Goal: Navigation & Orientation: Find specific page/section

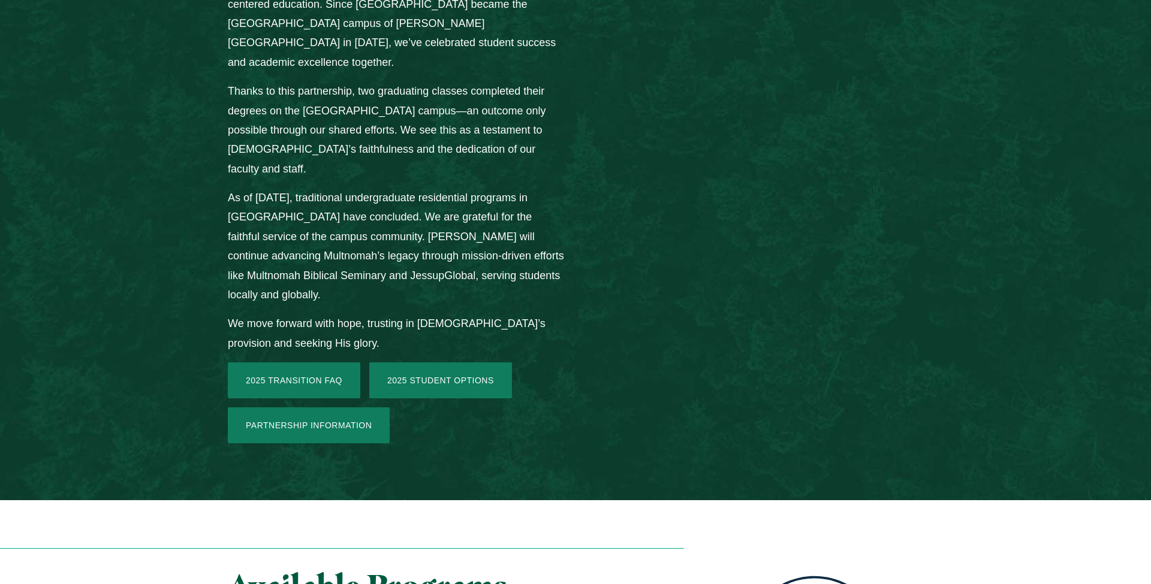
scroll to position [1697, 0]
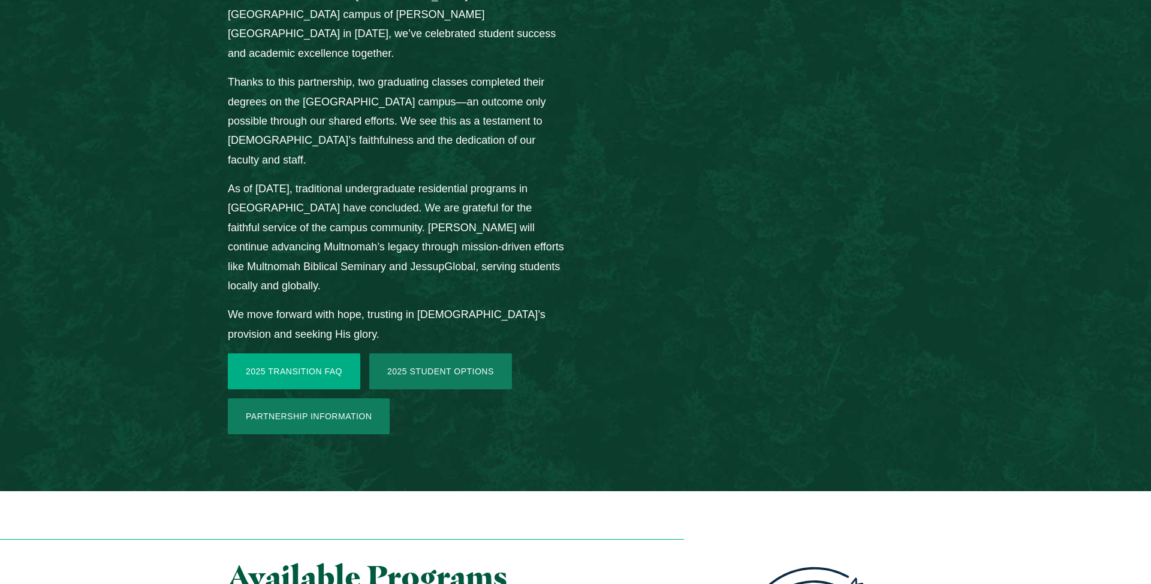
click at [310, 354] on link "2025 Transition FAQ" at bounding box center [294, 372] width 132 height 36
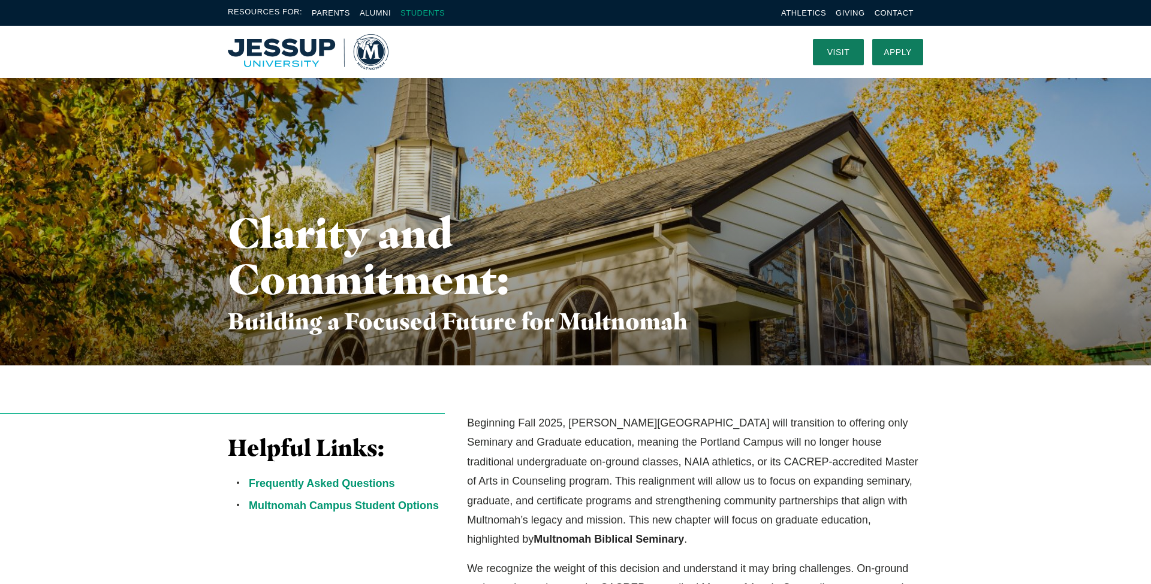
click at [443, 10] on link "Students" at bounding box center [422, 12] width 44 height 9
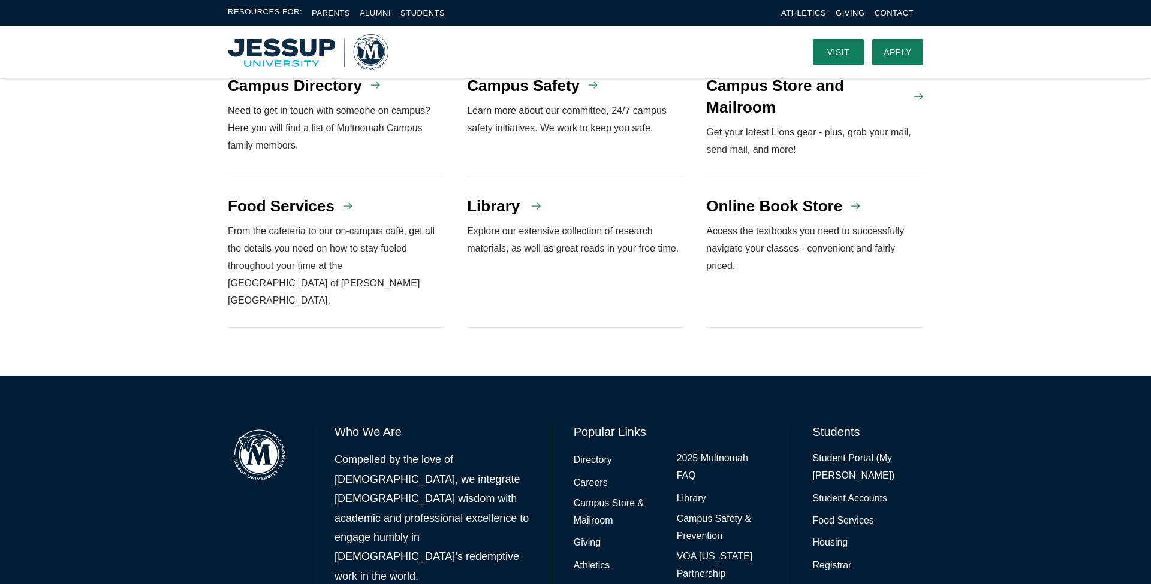
scroll to position [1021, 0]
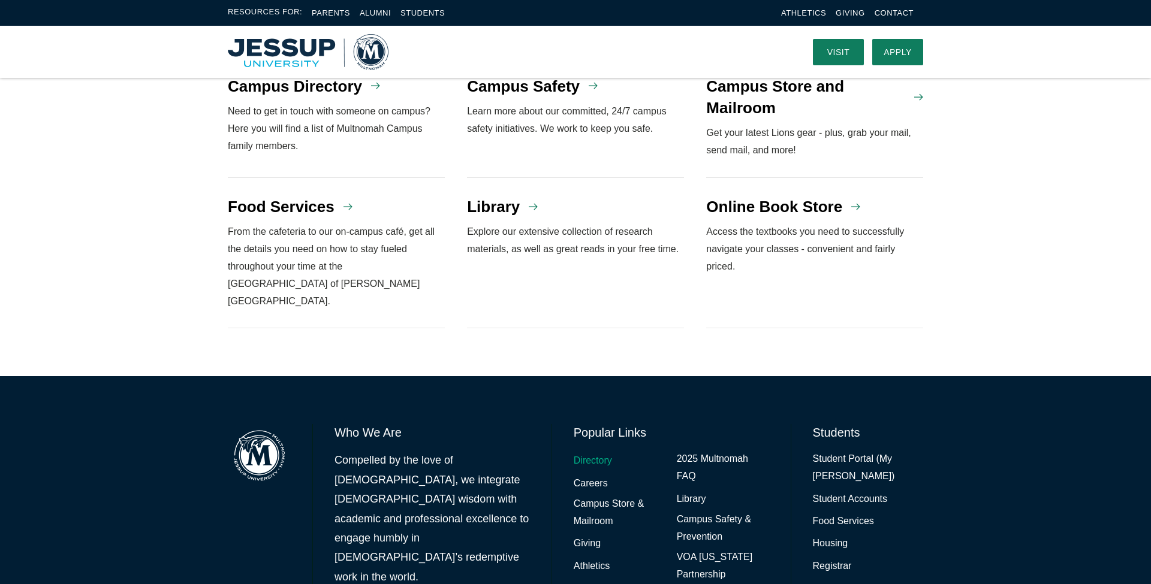
click at [580, 452] on link "Directory" at bounding box center [592, 460] width 38 height 17
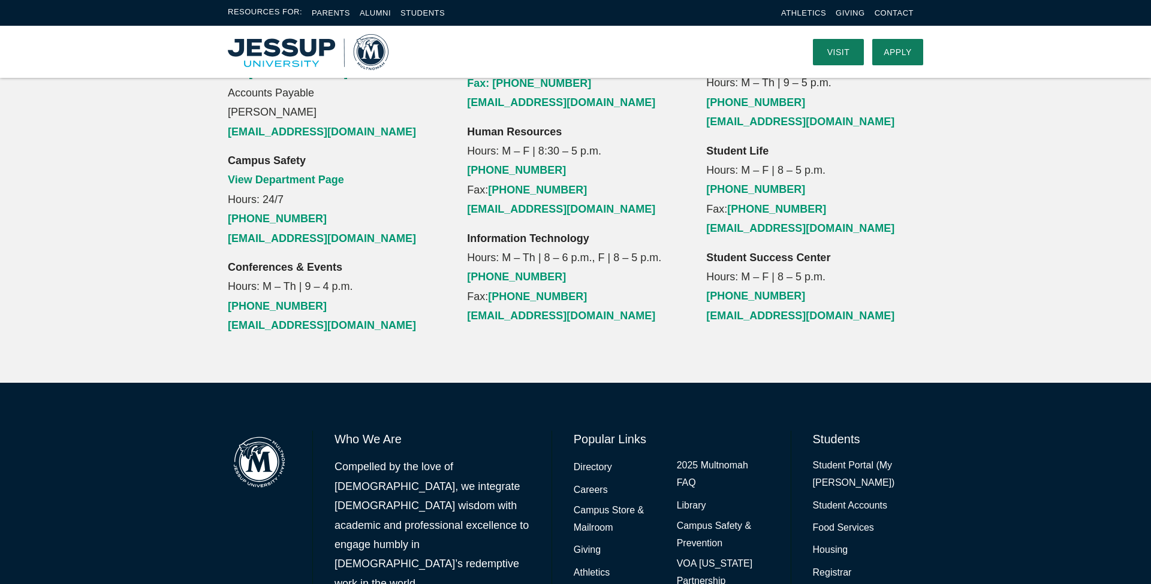
scroll to position [1379, 0]
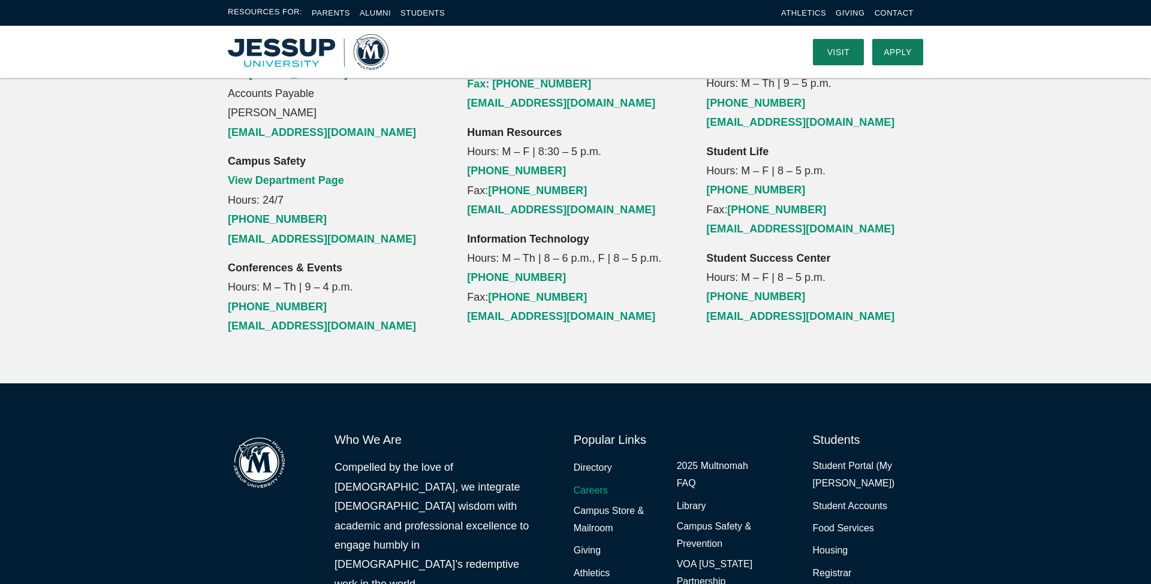
click at [585, 482] on link "Careers" at bounding box center [590, 490] width 34 height 17
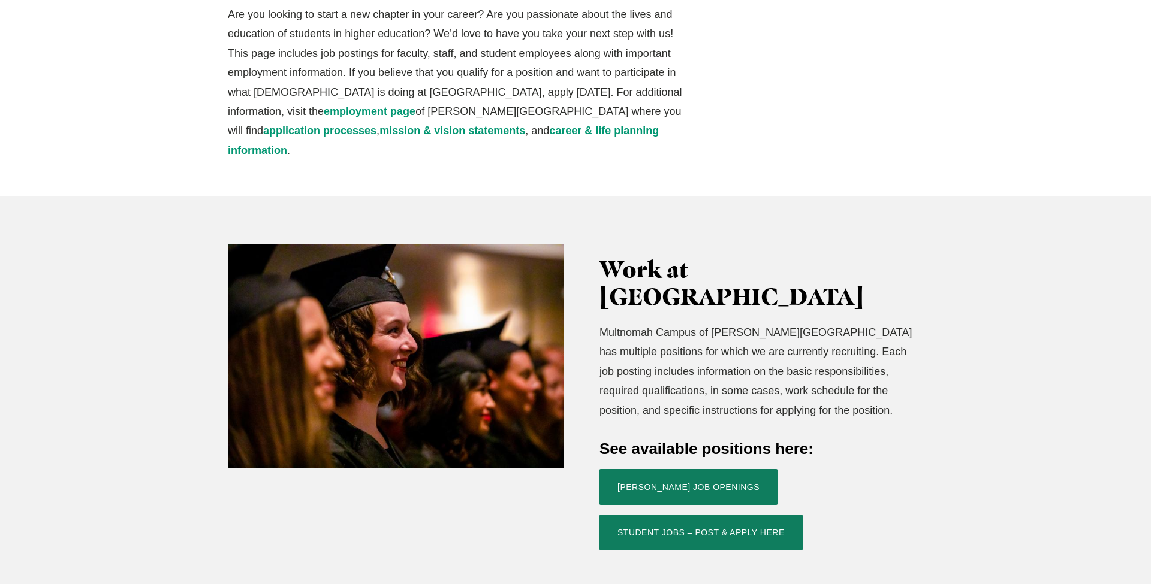
scroll to position [248, 0]
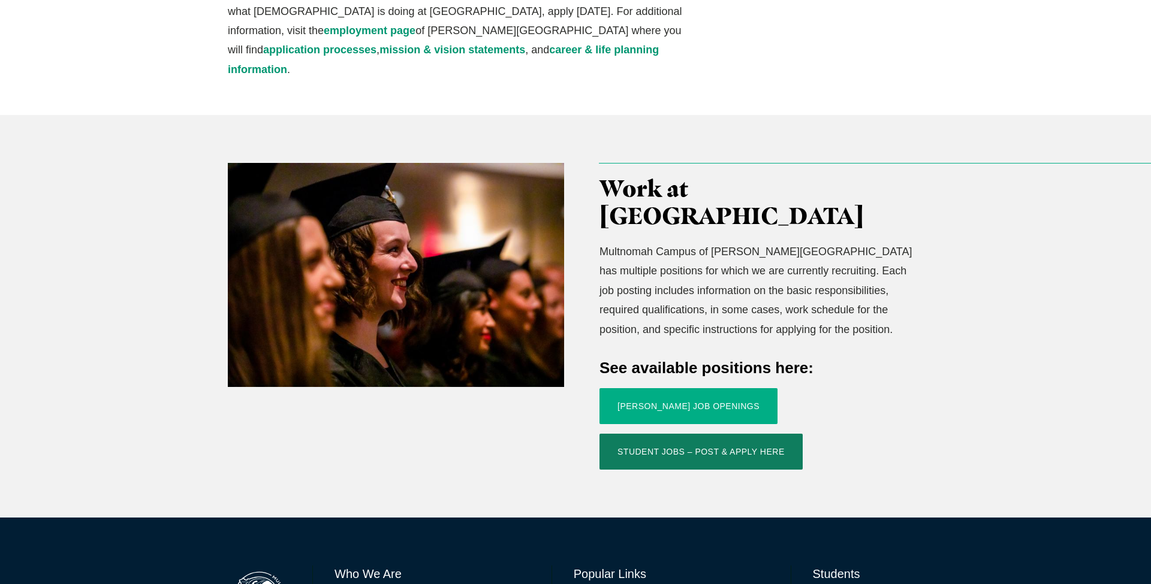
click at [632, 388] on link "[PERSON_NAME] Job Openings" at bounding box center [688, 406] width 178 height 36
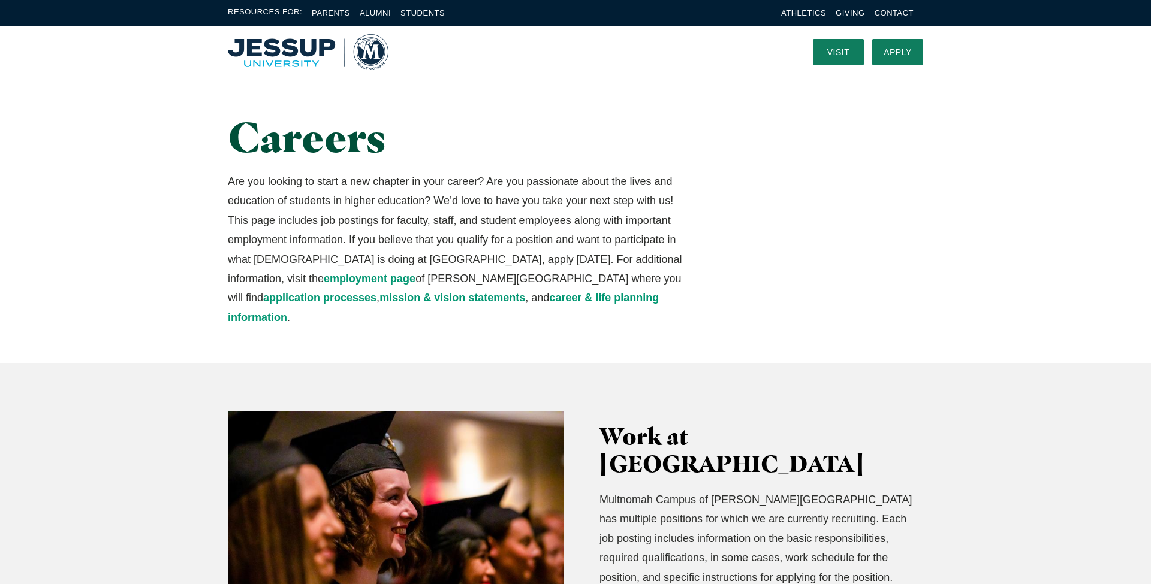
scroll to position [0, 0]
click at [914, 11] on ul "Athletics Giving Contact" at bounding box center [852, 13] width 142 height 14
click at [899, 11] on link "Contact" at bounding box center [893, 12] width 39 height 9
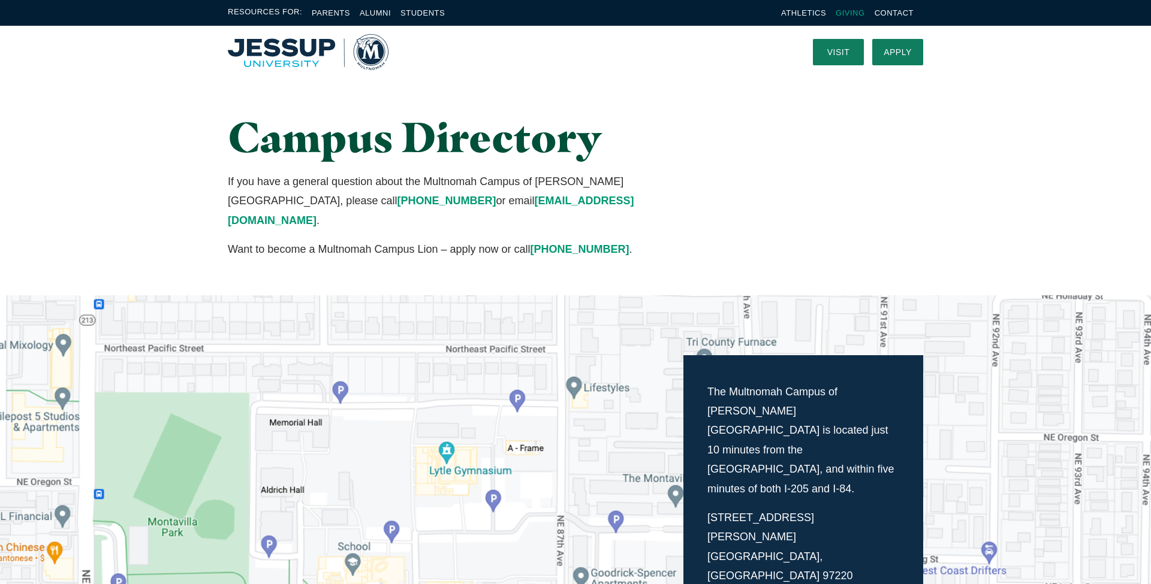
click at [852, 13] on link "Giving" at bounding box center [849, 12] width 29 height 9
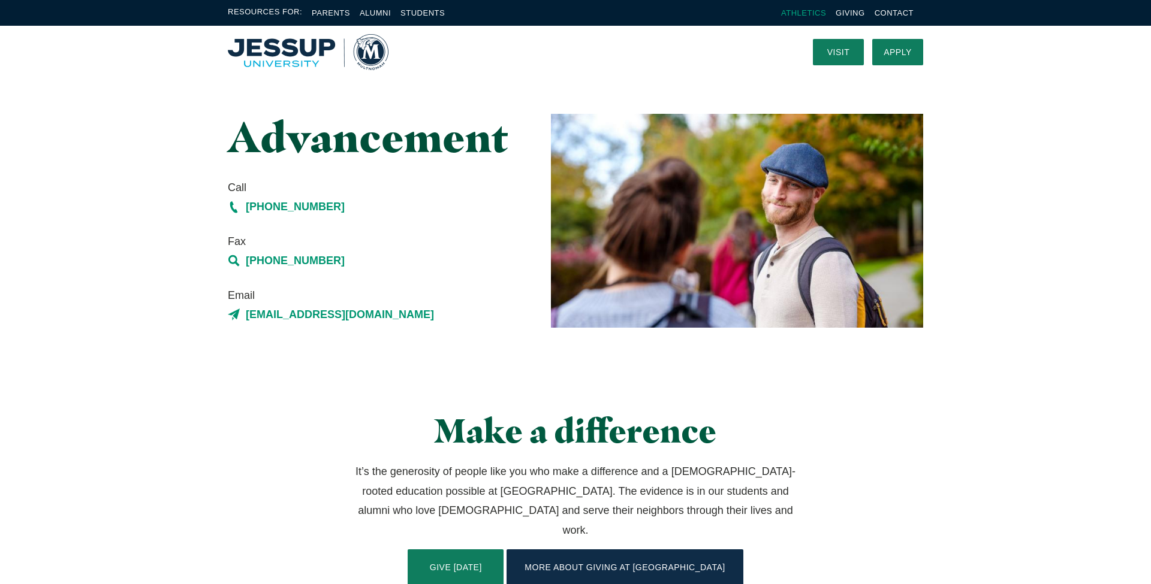
click at [799, 12] on link "Athletics" at bounding box center [803, 12] width 45 height 9
click at [372, 60] on img "Home" at bounding box center [308, 52] width 161 height 36
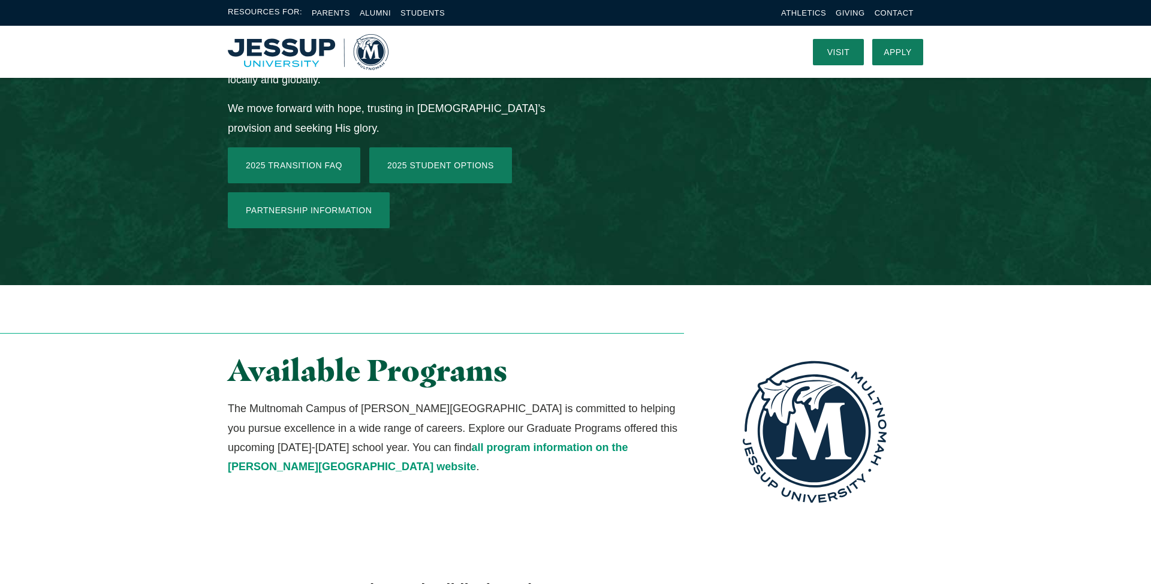
scroll to position [1902, 0]
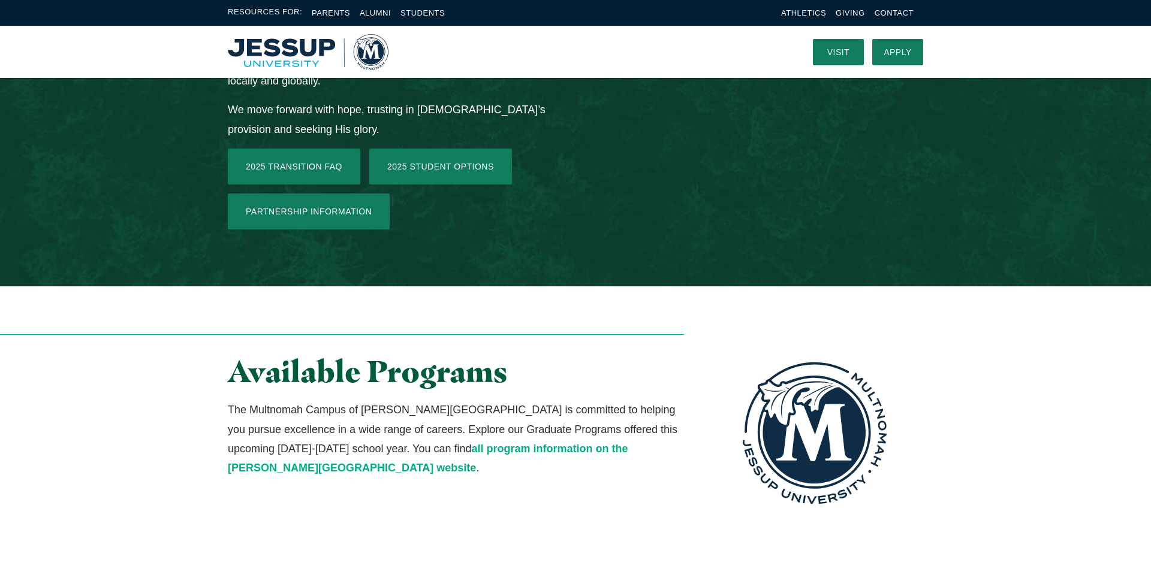
click at [478, 443] on link "all program information on the Jessup University website" at bounding box center [428, 458] width 400 height 31
